Goal: Information Seeking & Learning: Check status

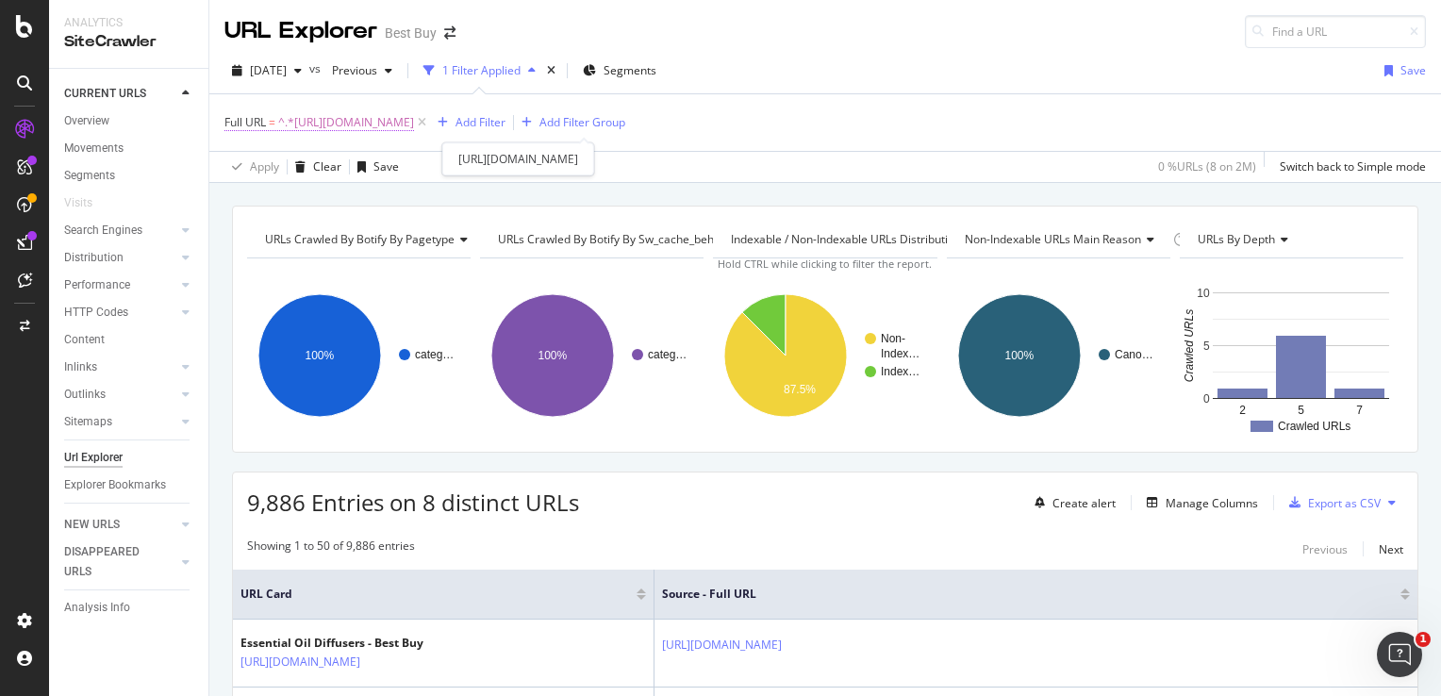
click at [414, 122] on span "^.*[URL][DOMAIN_NAME]" at bounding box center [346, 122] width 136 height 26
click at [827, 179] on div "Apply Clear Save 0 % URLs ( 8 on 2M ) Switch back to Simple mode" at bounding box center [824, 166] width 1231 height 31
click at [555, 70] on icon "times" at bounding box center [551, 70] width 8 height 11
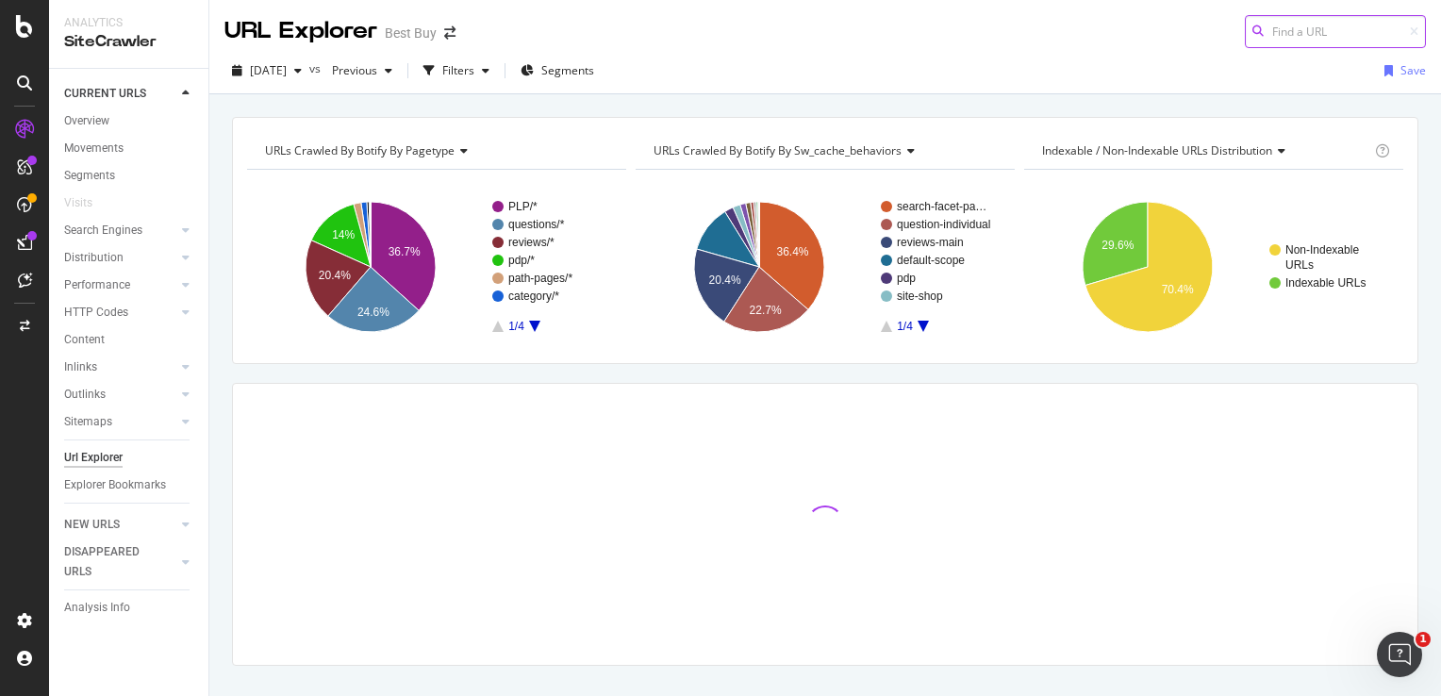
click at [1286, 43] on input at bounding box center [1335, 31] width 181 height 33
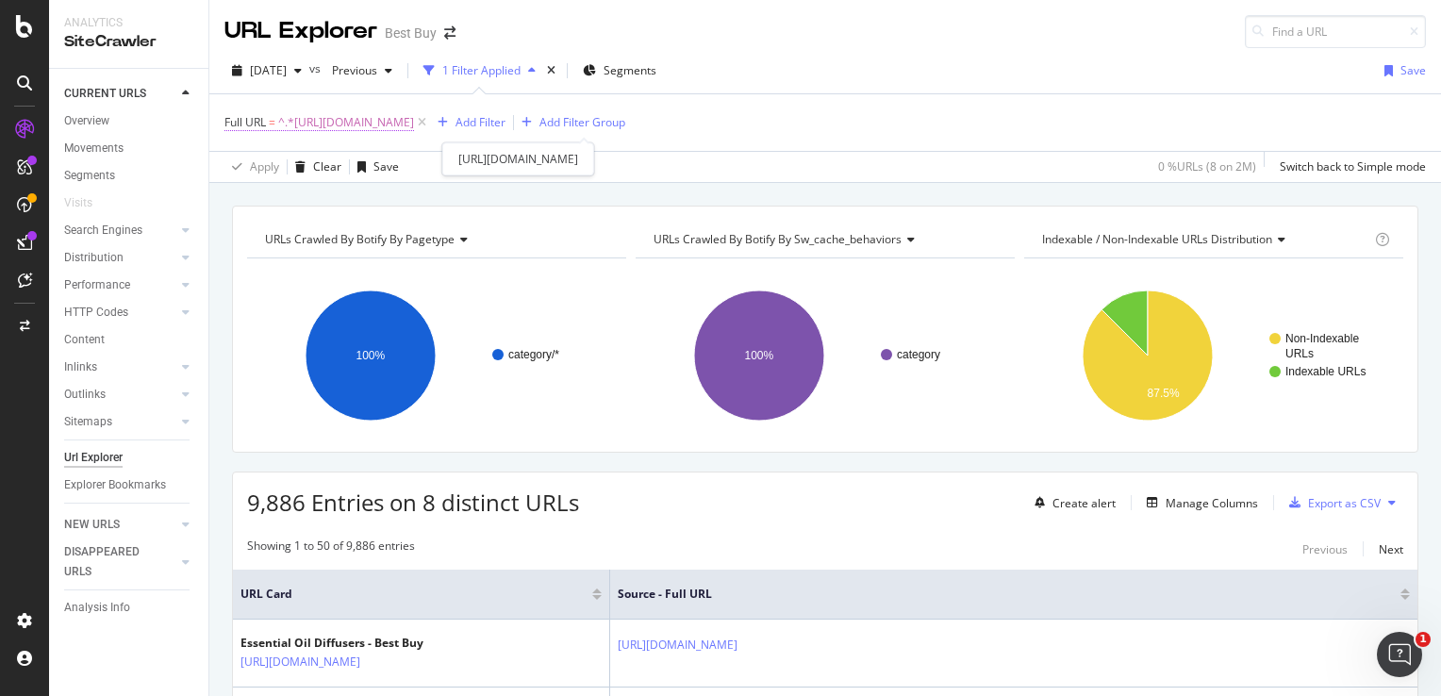
click at [298, 123] on span "^.*[URL][DOMAIN_NAME]" at bounding box center [346, 122] width 136 height 26
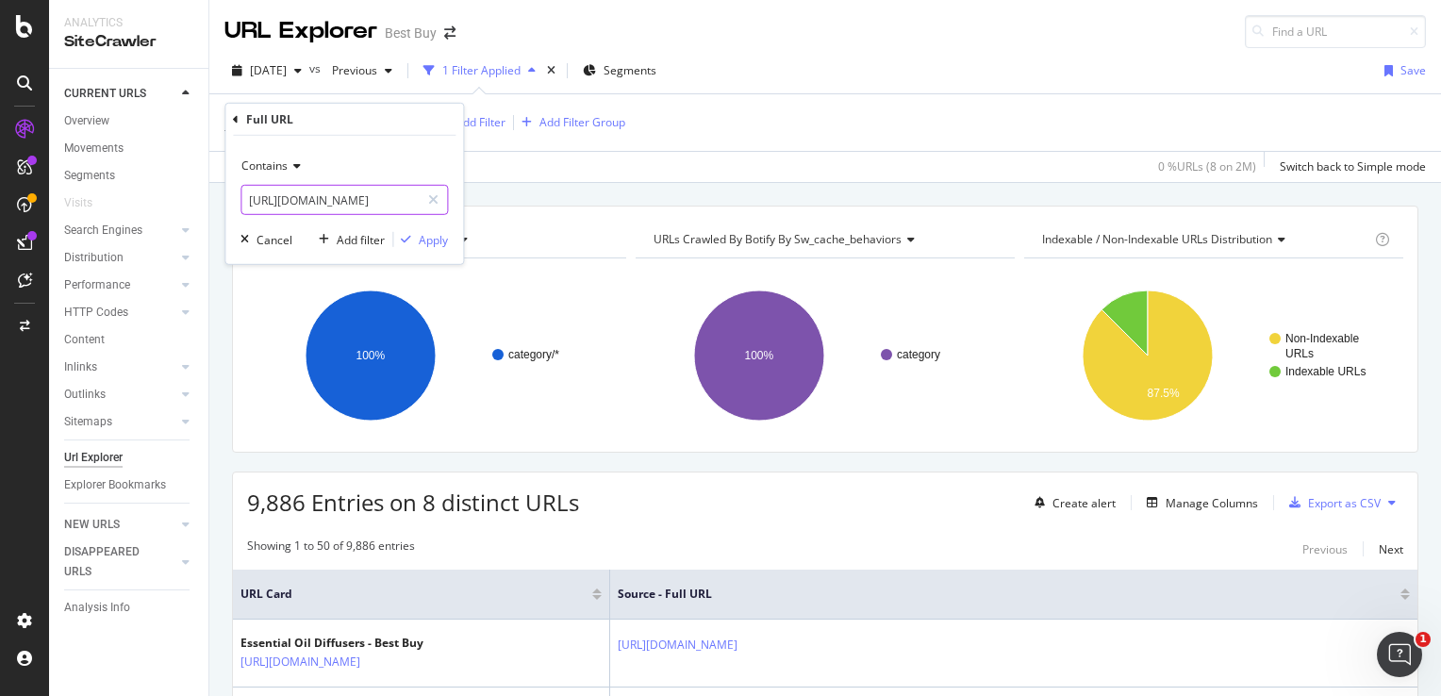
click at [347, 192] on input "[URL][DOMAIN_NAME]" at bounding box center [330, 200] width 178 height 30
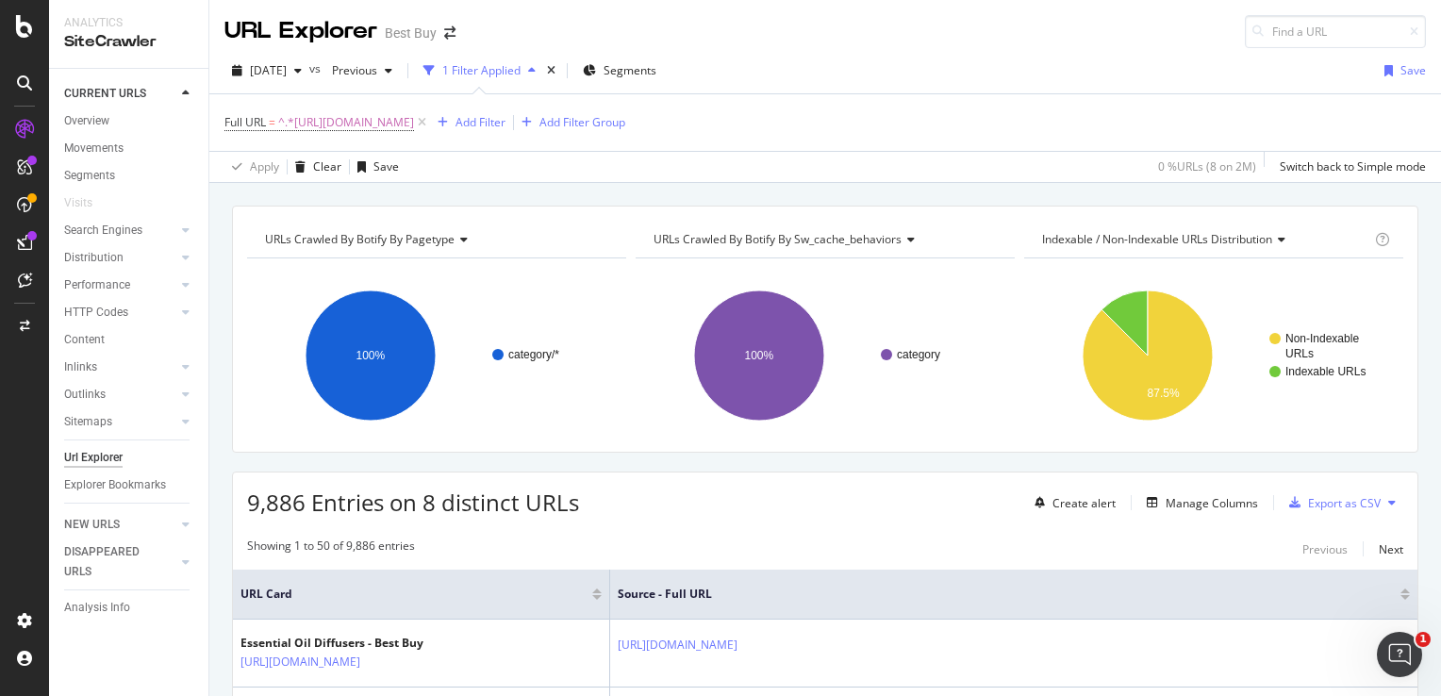
click at [822, 51] on div "[DATE] vs Previous 1 Filter Applied Segments Save Full URL = ^.*[URL][DOMAIN_NA…" at bounding box center [824, 115] width 1231 height 135
click at [555, 71] on icon "times" at bounding box center [551, 70] width 8 height 11
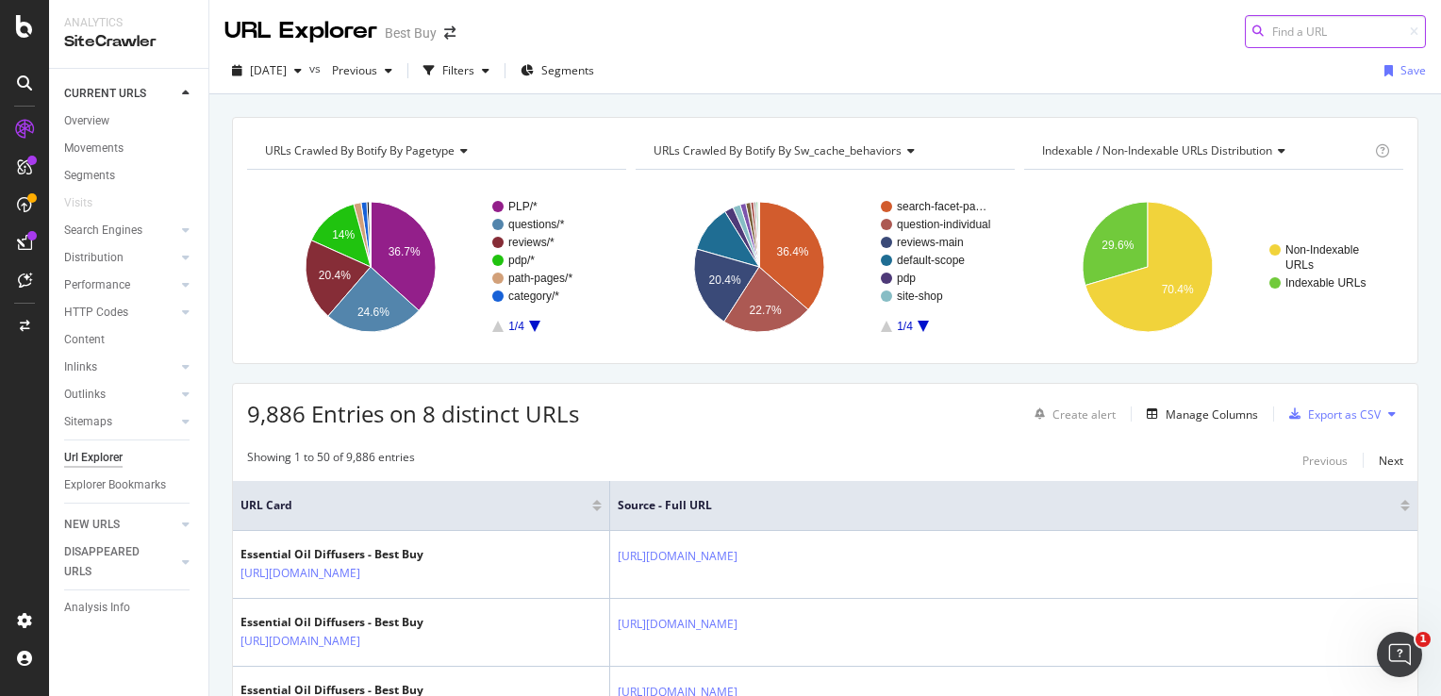
click at [1265, 43] on input at bounding box center [1335, 31] width 181 height 33
paste input "[URL][DOMAIN_NAME]"
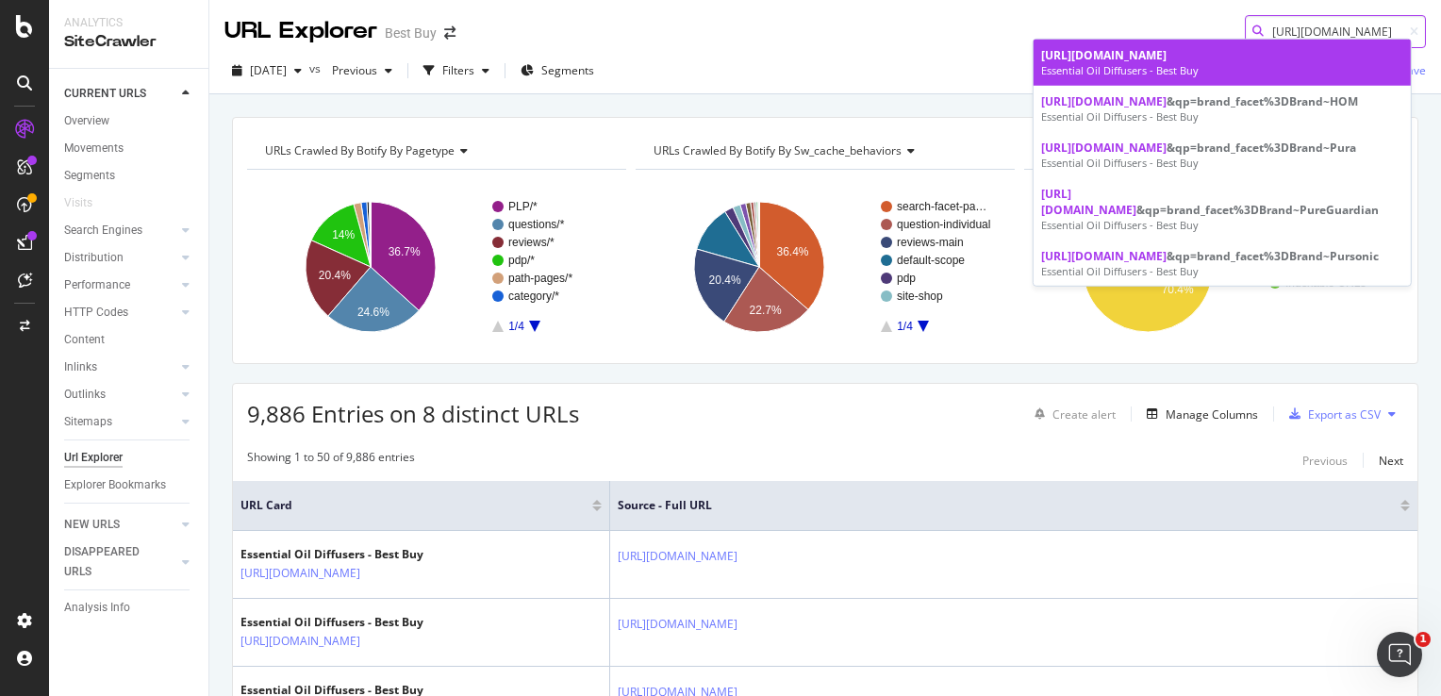
type input "[URL][DOMAIN_NAME]"
click at [1166, 63] on span "[URL][DOMAIN_NAME]" at bounding box center [1103, 55] width 125 height 16
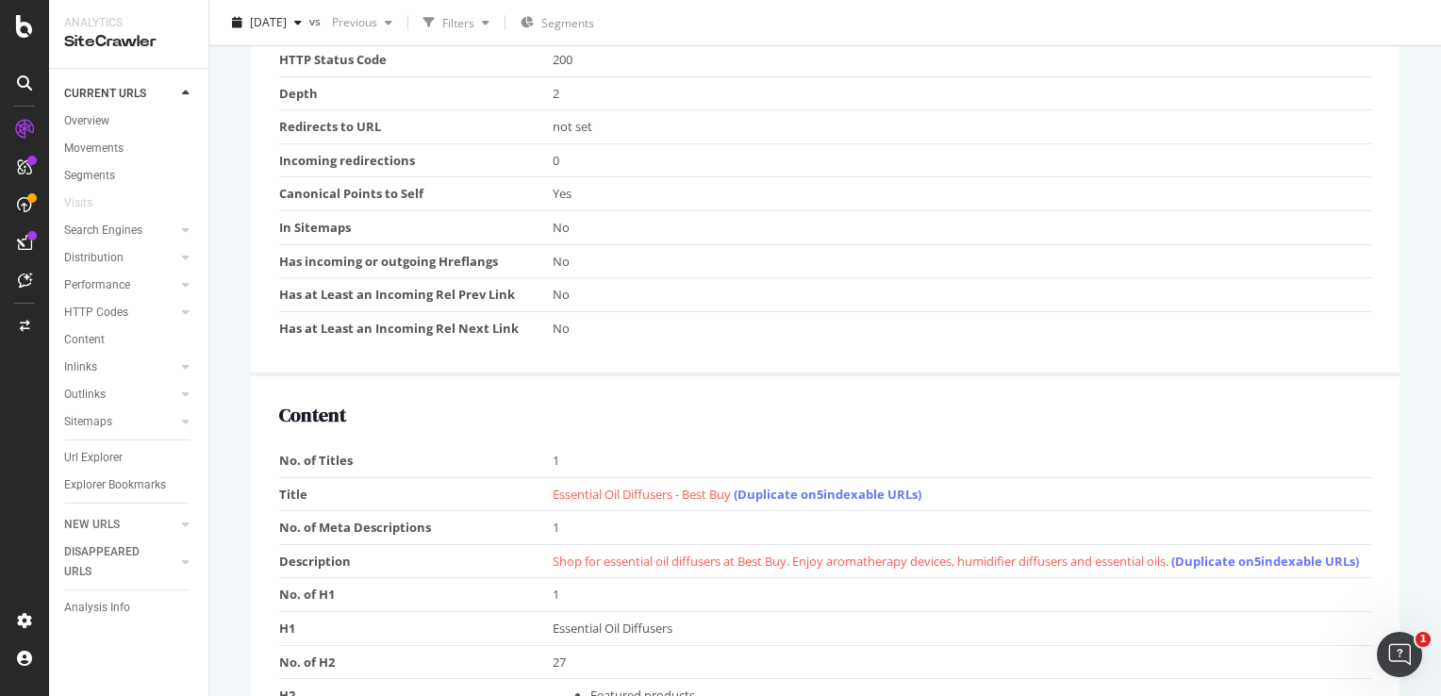
scroll to position [1131, 0]
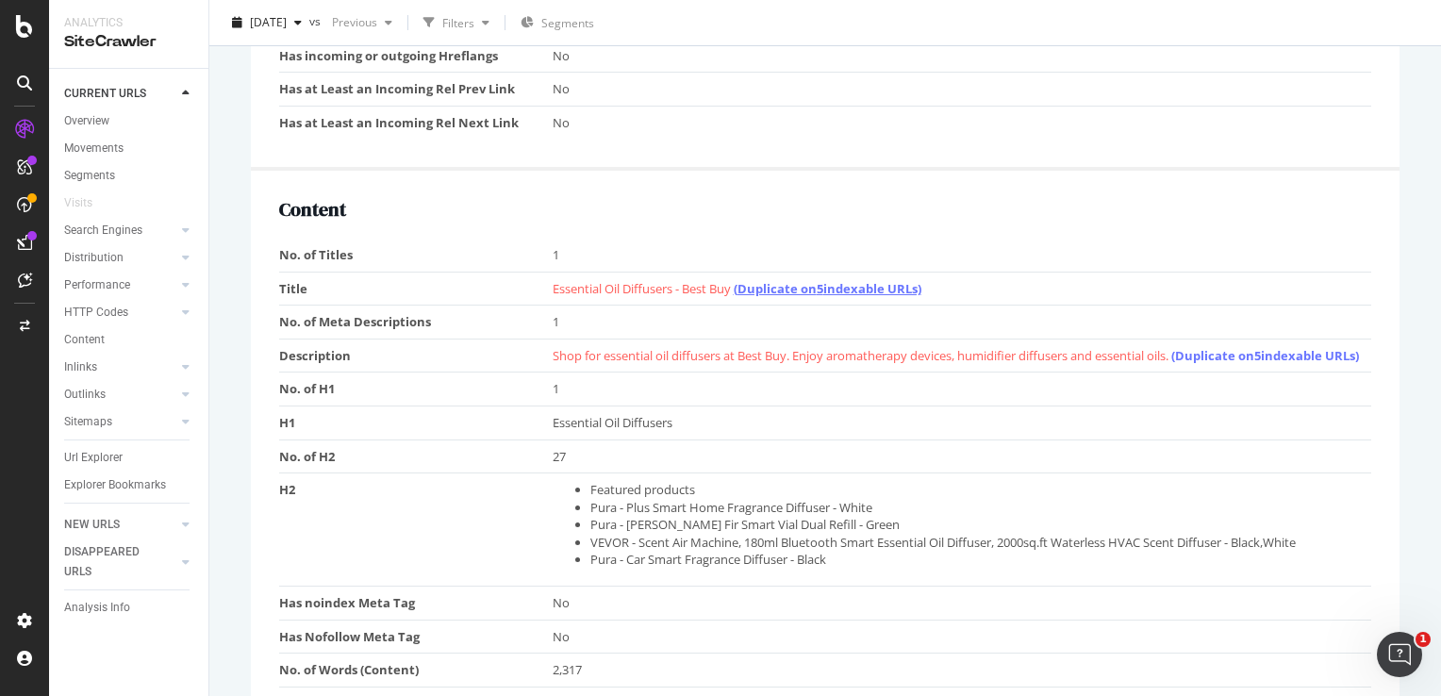
click at [885, 289] on link "(Duplicate on 5 indexable URLs)" at bounding box center [828, 288] width 188 height 17
